Goal: Task Accomplishment & Management: Manage account settings

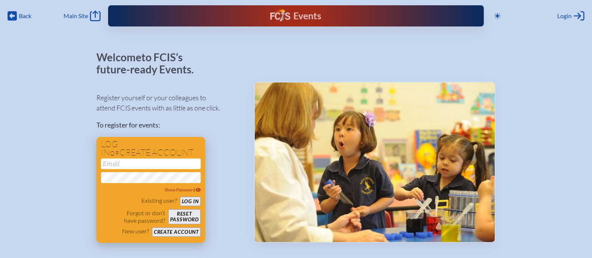
type input "[EMAIL_ADDRESS][DOMAIN_NAME]"
click at [194, 201] on button "Log in" at bounding box center [190, 201] width 21 height 9
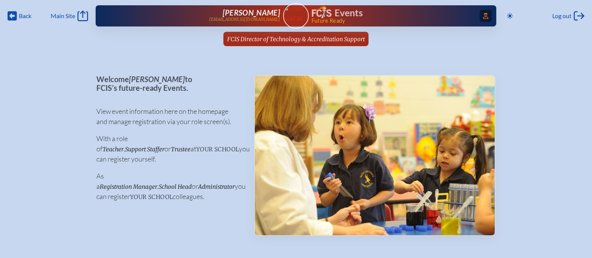
click at [484, 17] on icon at bounding box center [485, 16] width 5 height 6
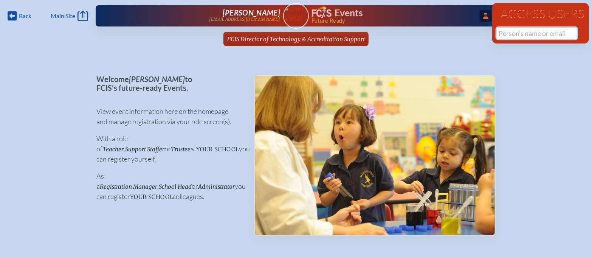
click at [523, 35] on input "text" at bounding box center [537, 33] width 80 height 11
type input "d"
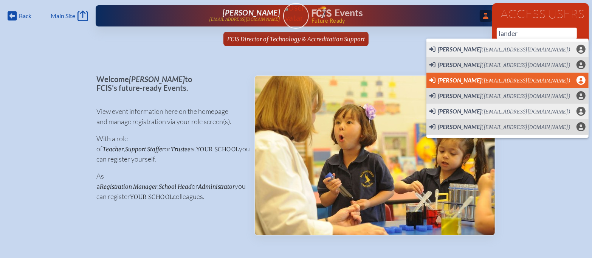
click at [539, 80] on span "Diane Landers (dlanders@sjcds.net) User Profile" at bounding box center [508, 80] width 156 height 9
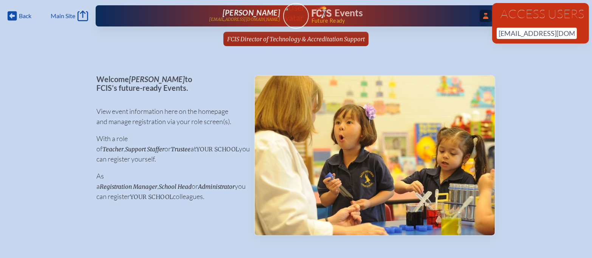
click at [567, 27] on div "Access Users dlanders@sjcds.net No results found" at bounding box center [540, 23] width 97 height 40
click at [564, 36] on input "dlanders@sjcds.net" at bounding box center [537, 33] width 80 height 11
type input "dlanders@sjcds.net"
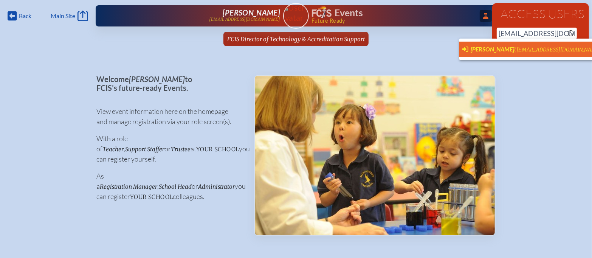
click at [542, 47] on span "(dlanders@sjcds.net)" at bounding box center [558, 50] width 89 height 6
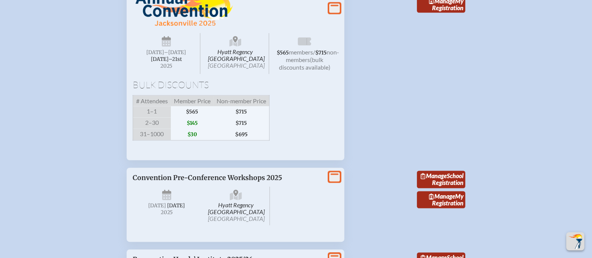
scroll to position [1017, 0]
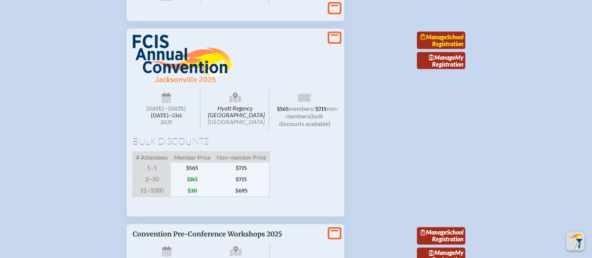
click at [451, 49] on link "Manage School Registration" at bounding box center [441, 40] width 48 height 17
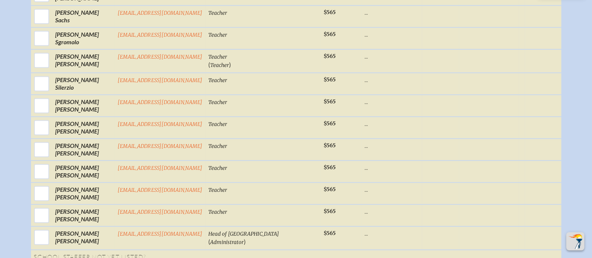
scroll to position [357, 0]
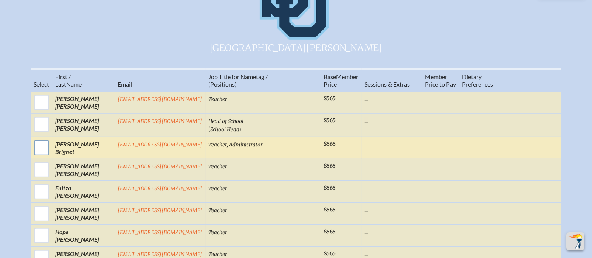
click at [51, 138] on input "checkbox" at bounding box center [41, 147] width 19 height 19
checkbox input "true"
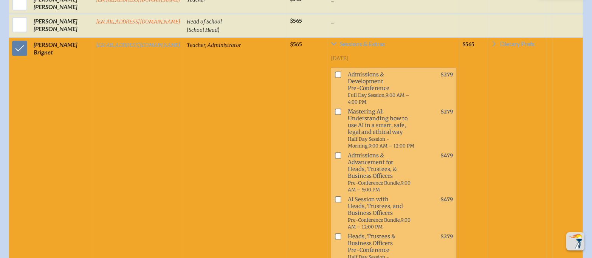
scroll to position [348, 0]
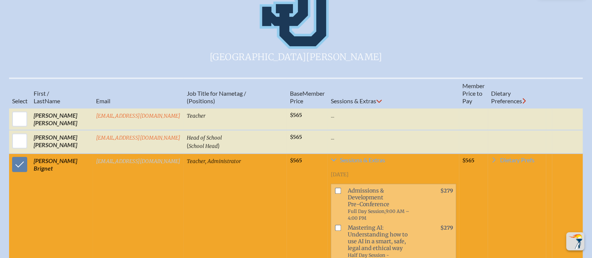
click at [109, 158] on link "[EMAIL_ADDRESS][DOMAIN_NAME]" at bounding box center [138, 161] width 85 height 6
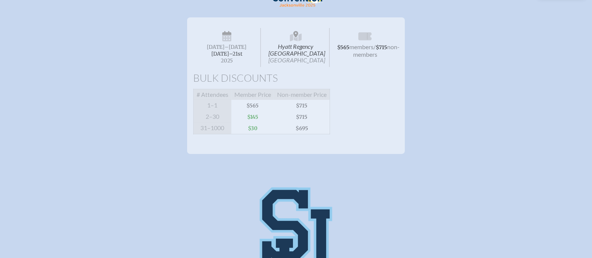
scroll to position [0, 0]
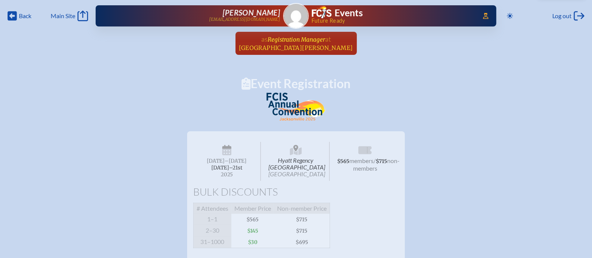
click at [302, 42] on span "Registration Manager" at bounding box center [296, 39] width 57 height 7
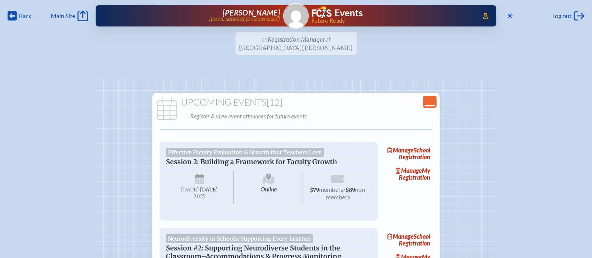
click at [430, 105] on icon at bounding box center [430, 106] width 11 height 2
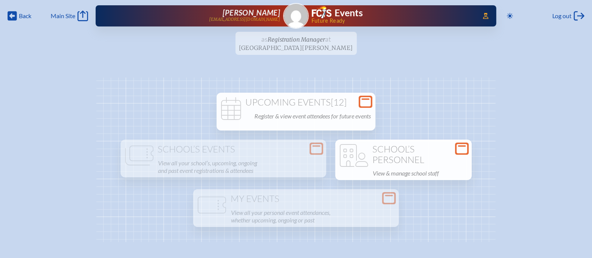
click at [429, 159] on h1 "School’s Personnel" at bounding box center [403, 154] width 130 height 21
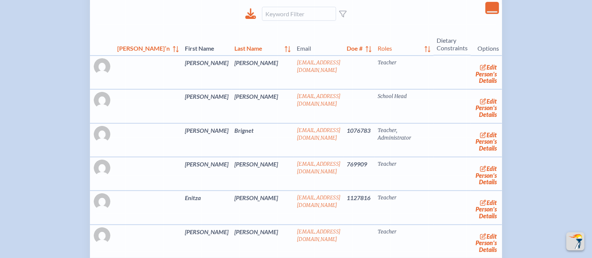
scroll to position [202, 0]
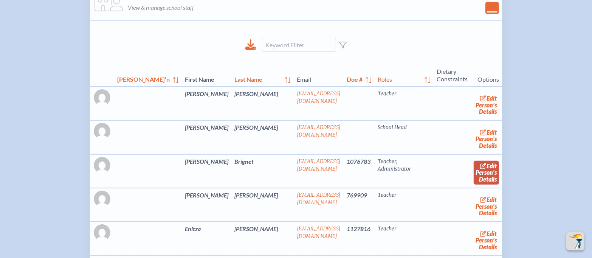
click at [487, 167] on span "edit" at bounding box center [492, 165] width 10 height 7
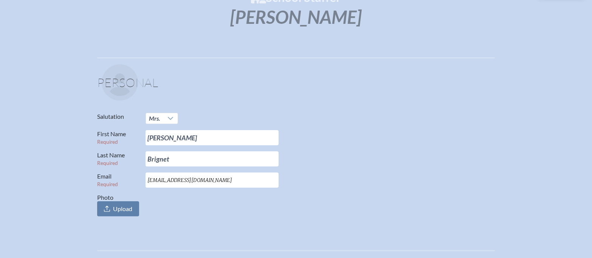
scroll to position [91, 0]
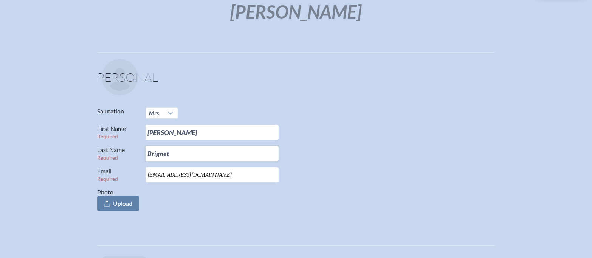
drag, startPoint x: 173, startPoint y: 153, endPoint x: 130, endPoint y: 153, distance: 43.5
click at [130, 153] on p "Last Name Required Brignet" at bounding box center [293, 153] width 392 height 15
type input "[PERSON_NAME]"
click at [304, 145] on div "Salutation Mrs. First Name Required Anne Last Name Required Gorman Email Requir…" at bounding box center [296, 159] width 398 height 104
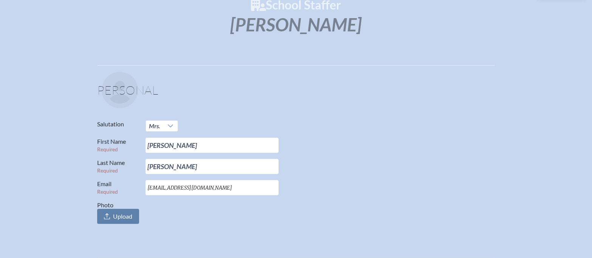
scroll to position [0, 0]
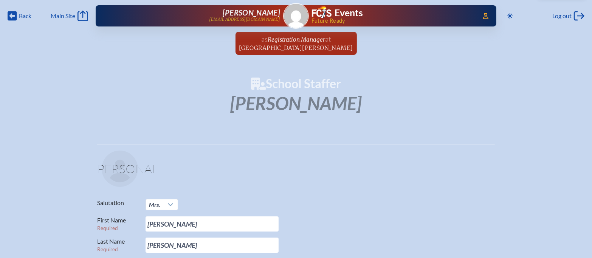
click at [147, 49] on ul "as Registration Manager at [GEOGRAPHIC_DATA][PERSON_NAME] since [DATE]" at bounding box center [296, 46] width 592 height 28
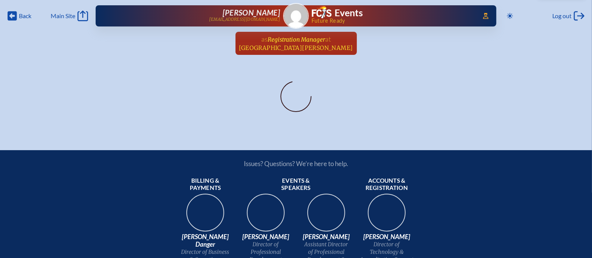
click at [334, 35] on link "as Registration Manager at [GEOGRAPHIC_DATA][PERSON_NAME] since [DATE]" at bounding box center [296, 43] width 120 height 23
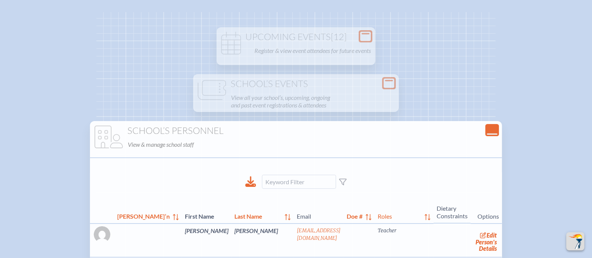
scroll to position [571, 0]
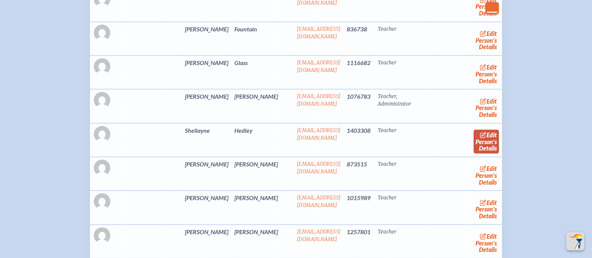
click at [474, 136] on link "edit Person’s Details" at bounding box center [486, 142] width 25 height 24
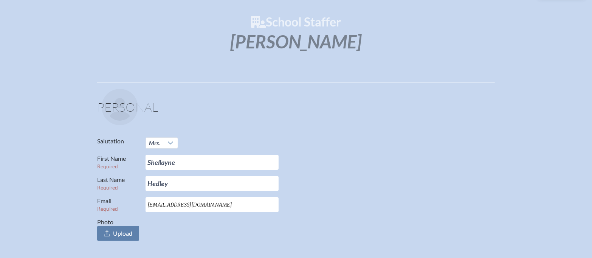
scroll to position [79, 0]
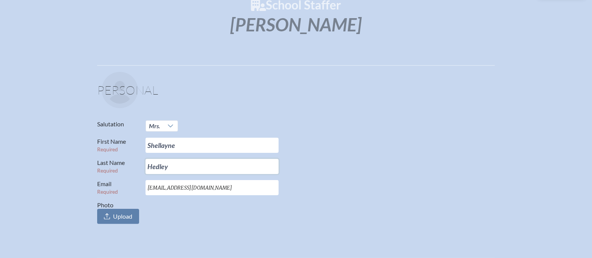
drag, startPoint x: 172, startPoint y: 167, endPoint x: 130, endPoint y: 167, distance: 41.2
click at [130, 167] on p "Last Name Required Hedley" at bounding box center [293, 166] width 392 height 15
type input "Miller"
click at [349, 178] on div "Salutation Mrs. First Name Required Shellayne Last Name Required Miller Email R…" at bounding box center [296, 172] width 398 height 104
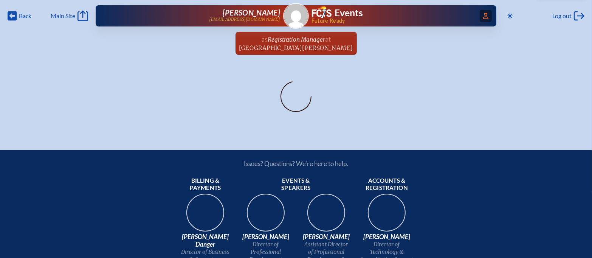
click at [488, 16] on span "Access Users..." at bounding box center [486, 16] width 12 height 12
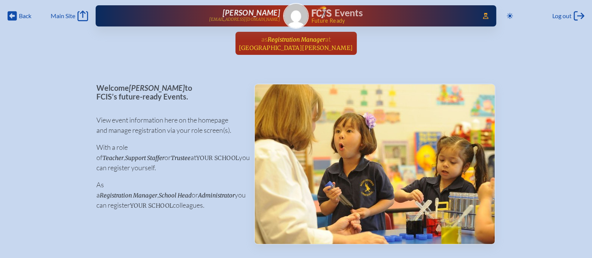
click at [304, 47] on span "[GEOGRAPHIC_DATA][PERSON_NAME]" at bounding box center [296, 47] width 114 height 7
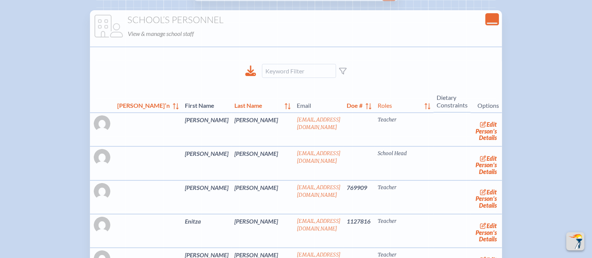
scroll to position [1076, 0]
